Goal: Information Seeking & Learning: Learn about a topic

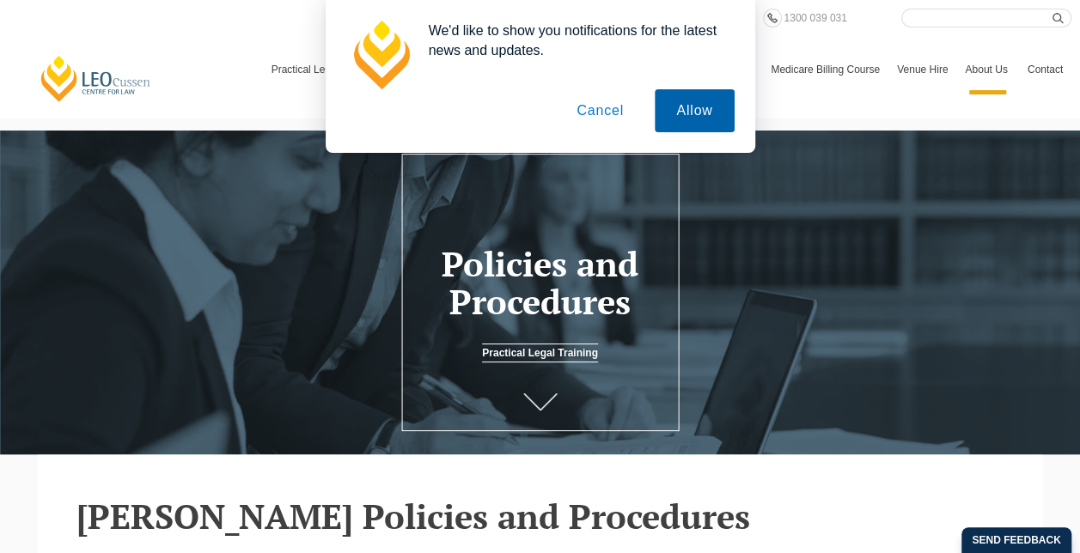
click at [665, 111] on button "Allow" at bounding box center [693, 110] width 79 height 43
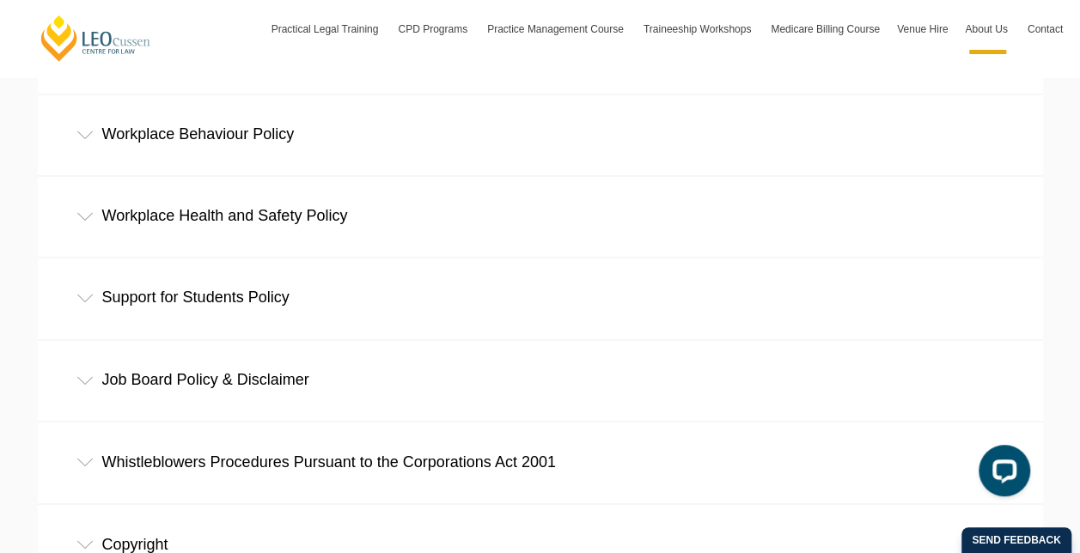
scroll to position [1117, 0]
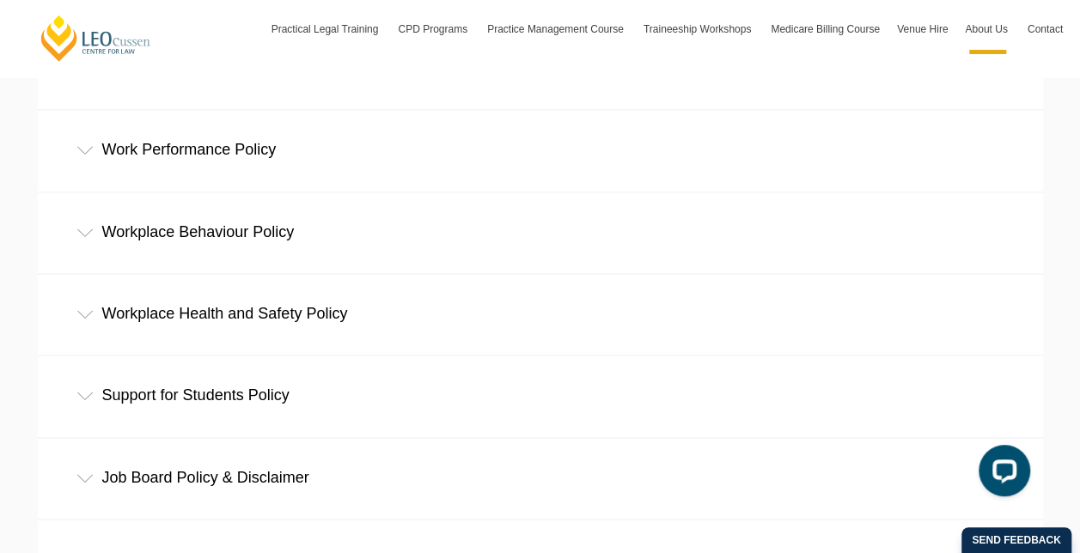
click at [271, 160] on div "Work Performance Policy" at bounding box center [540, 150] width 1005 height 80
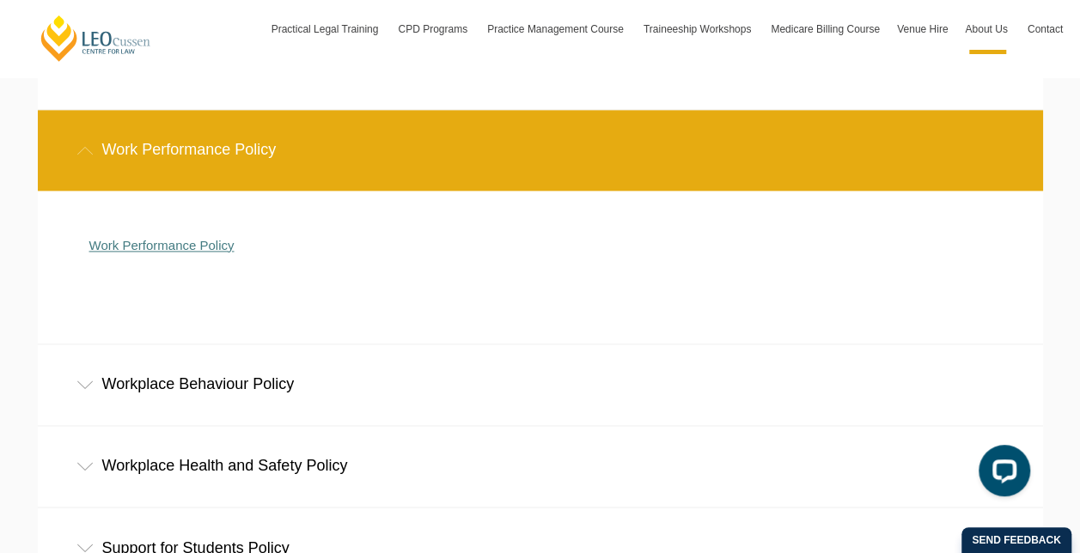
click at [204, 245] on link "Work Performance Policy" at bounding box center [161, 245] width 145 height 15
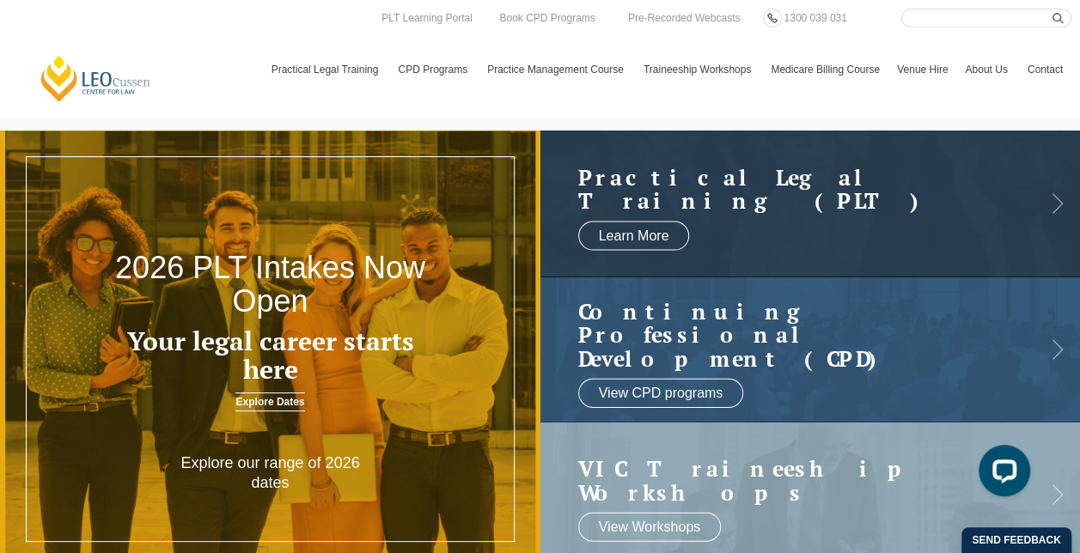
click at [986, 14] on input "Search here" at bounding box center [986, 18] width 170 height 19
click at [1052, 9] on button "submit" at bounding box center [1061, 18] width 19 height 19
type input "mielsto"
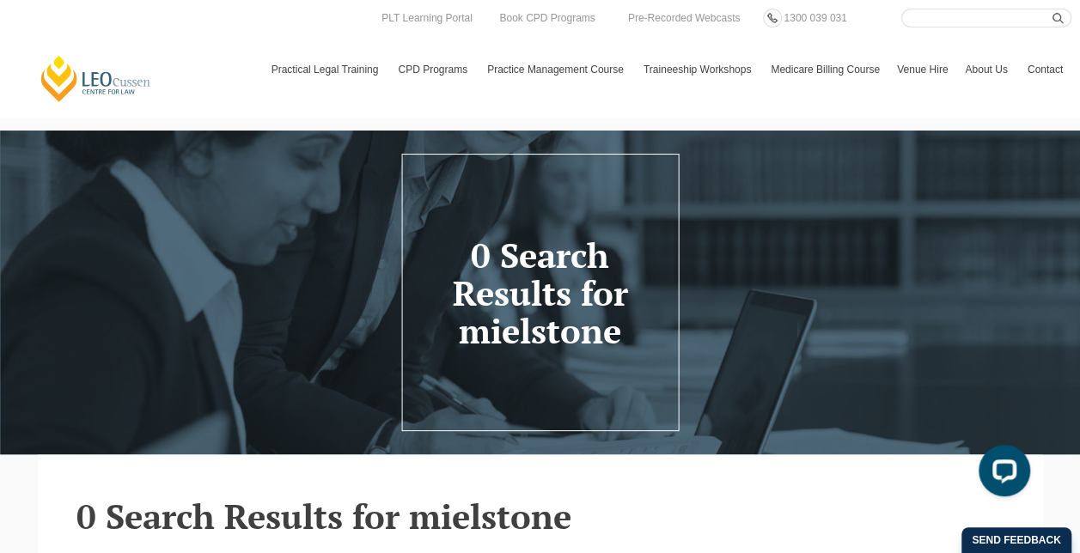
click at [932, 12] on input "Search here" at bounding box center [986, 18] width 170 height 19
type input "Milestone"
click at [1052, 9] on button "submit" at bounding box center [1061, 18] width 19 height 19
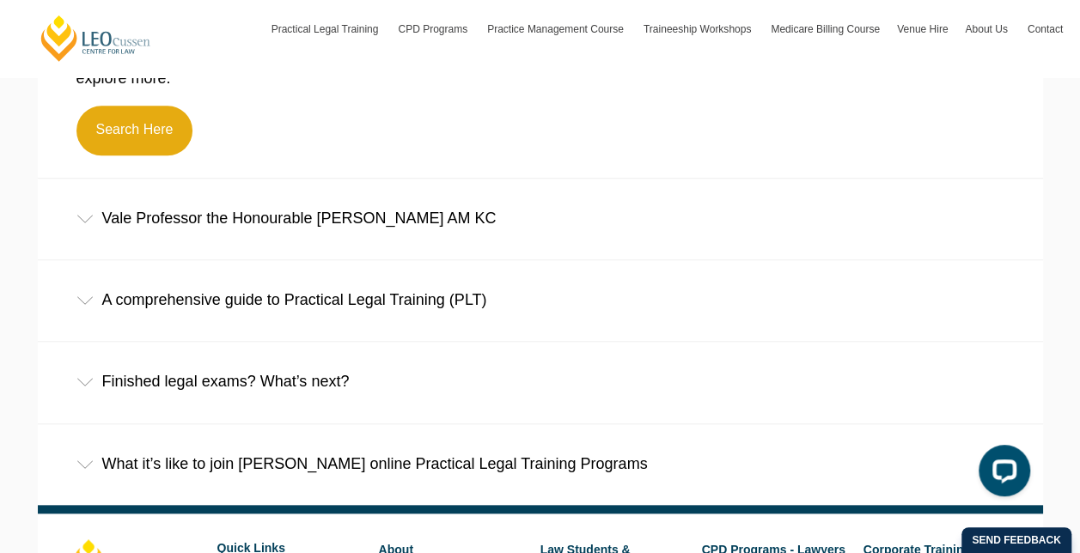
scroll to position [515, 0]
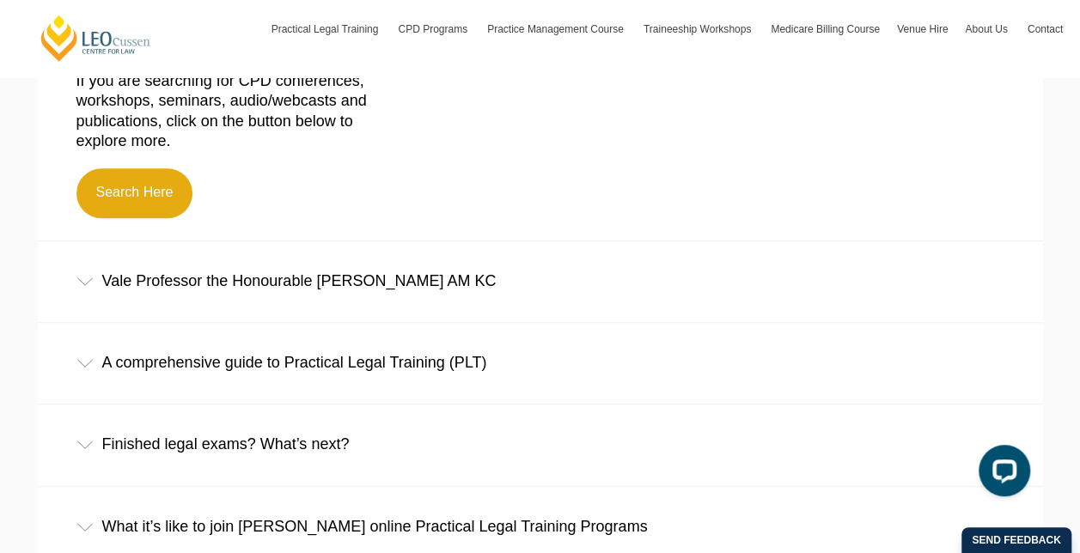
click at [465, 350] on div "A comprehensive guide to Practical Legal Training (PLT)" at bounding box center [540, 363] width 1005 height 80
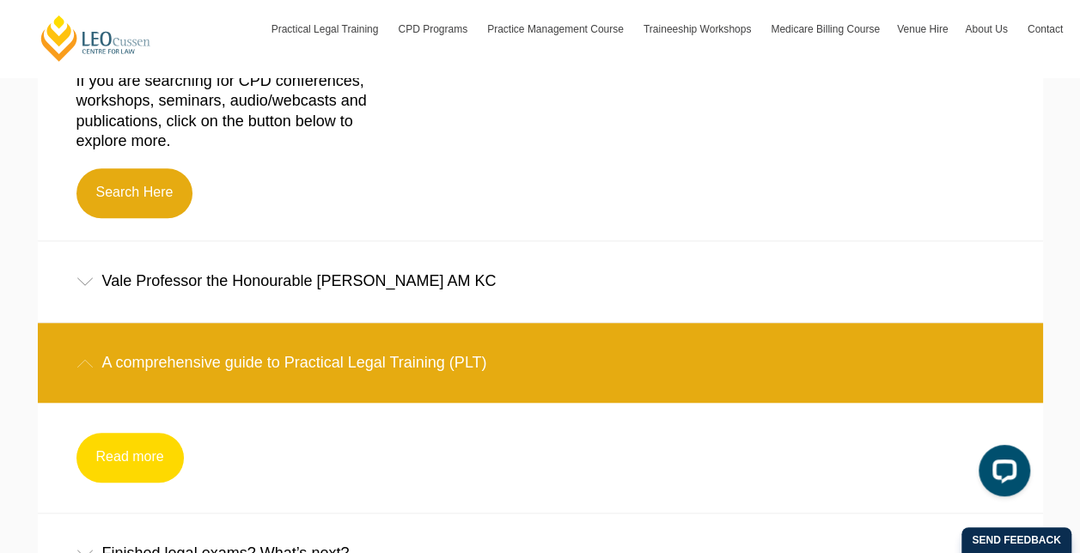
click at [133, 467] on link "Read more" at bounding box center [129, 458] width 107 height 50
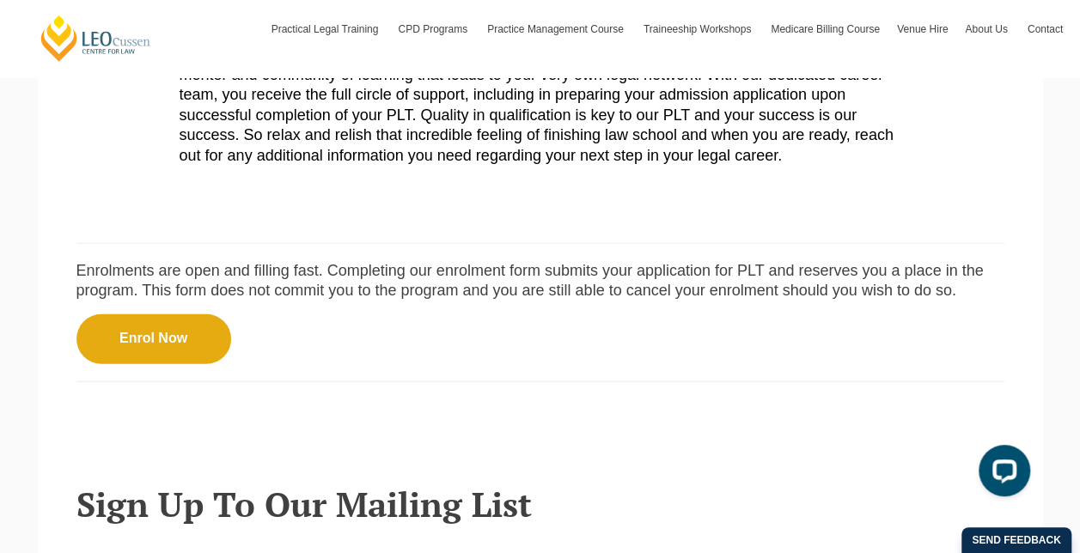
scroll to position [2233, 0]
